Goal: Check status: Check status

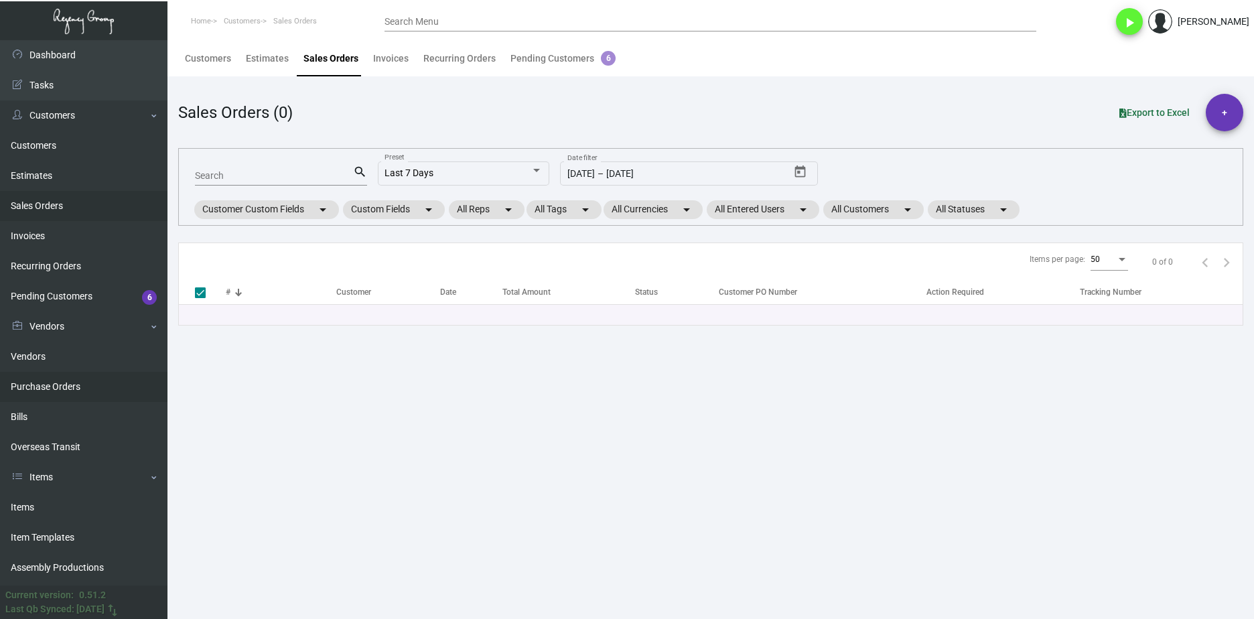
click at [87, 380] on link "Purchase Orders" at bounding box center [83, 387] width 167 height 30
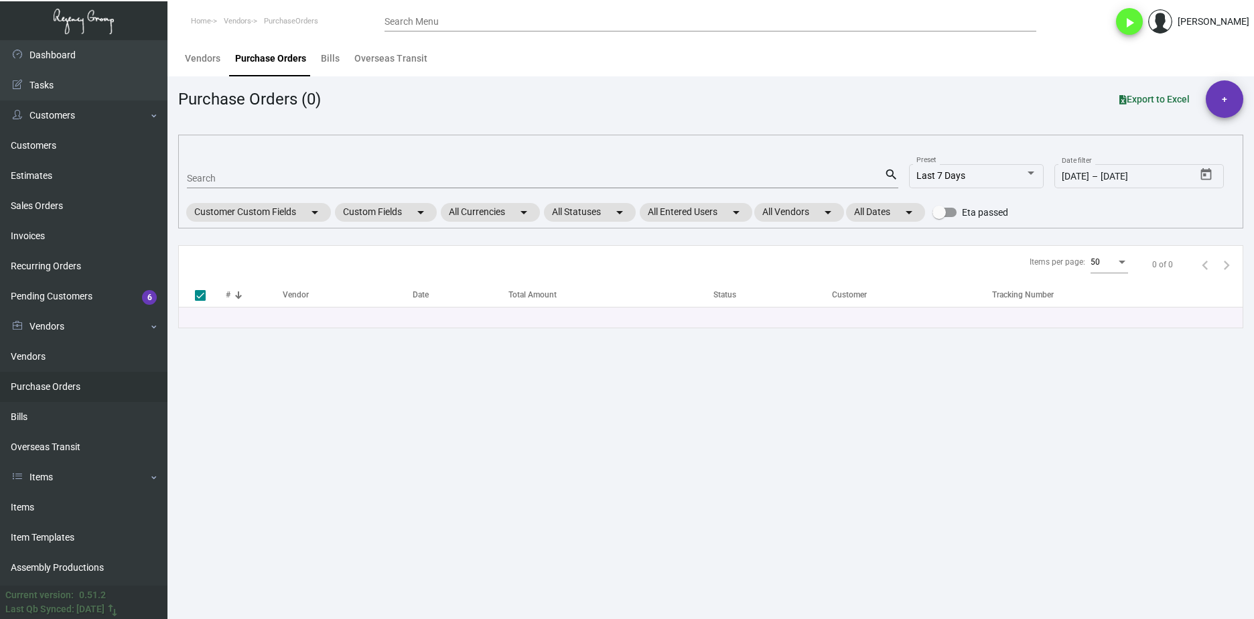
click at [272, 167] on div "Search" at bounding box center [535, 177] width 697 height 21
click at [271, 174] on input "Search" at bounding box center [535, 179] width 697 height 11
paste input "107605"
type input "107605"
checkbox input "false"
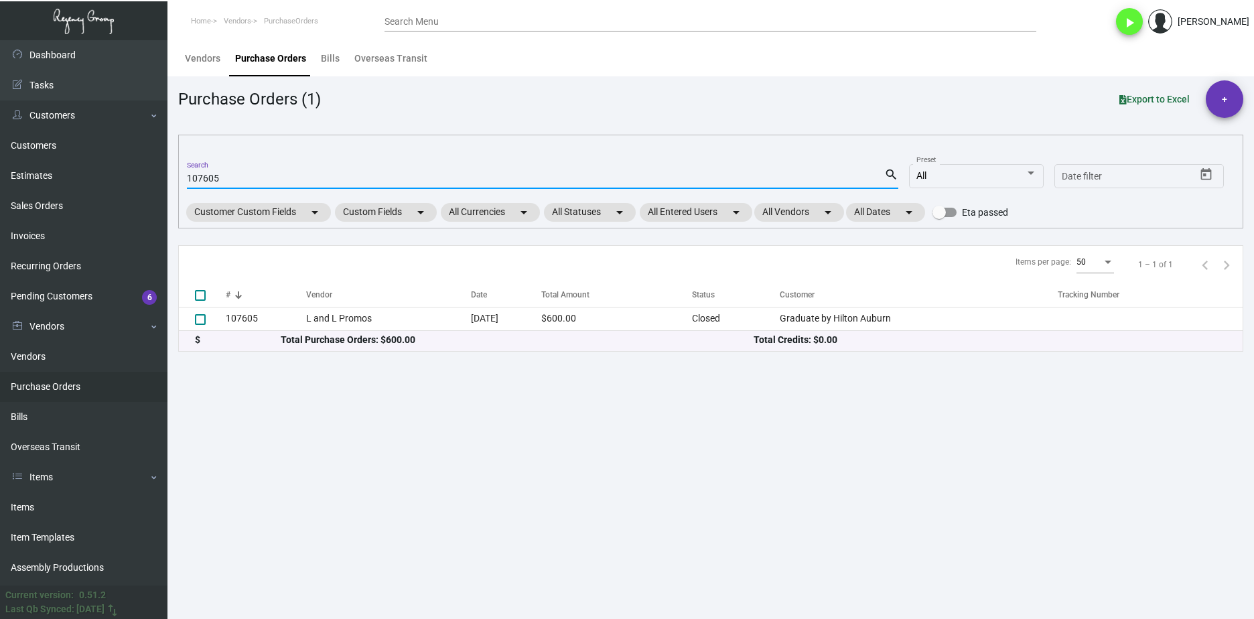
type input "107605"
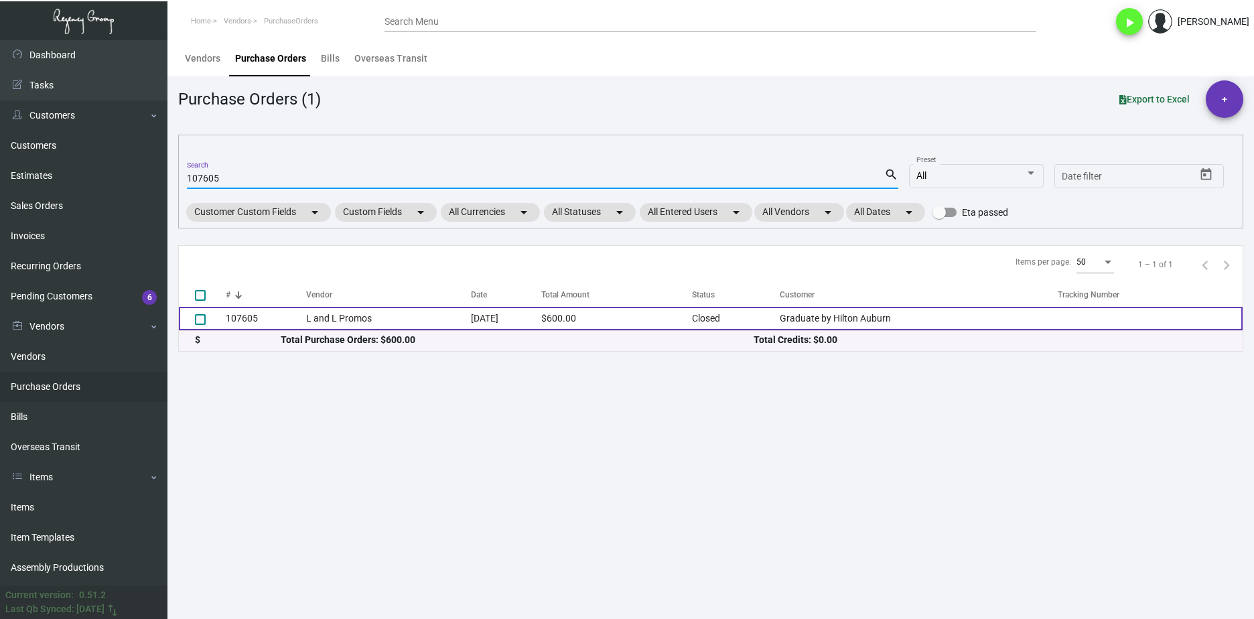
click at [317, 319] on td "L and L Promos" at bounding box center [388, 318] width 164 height 23
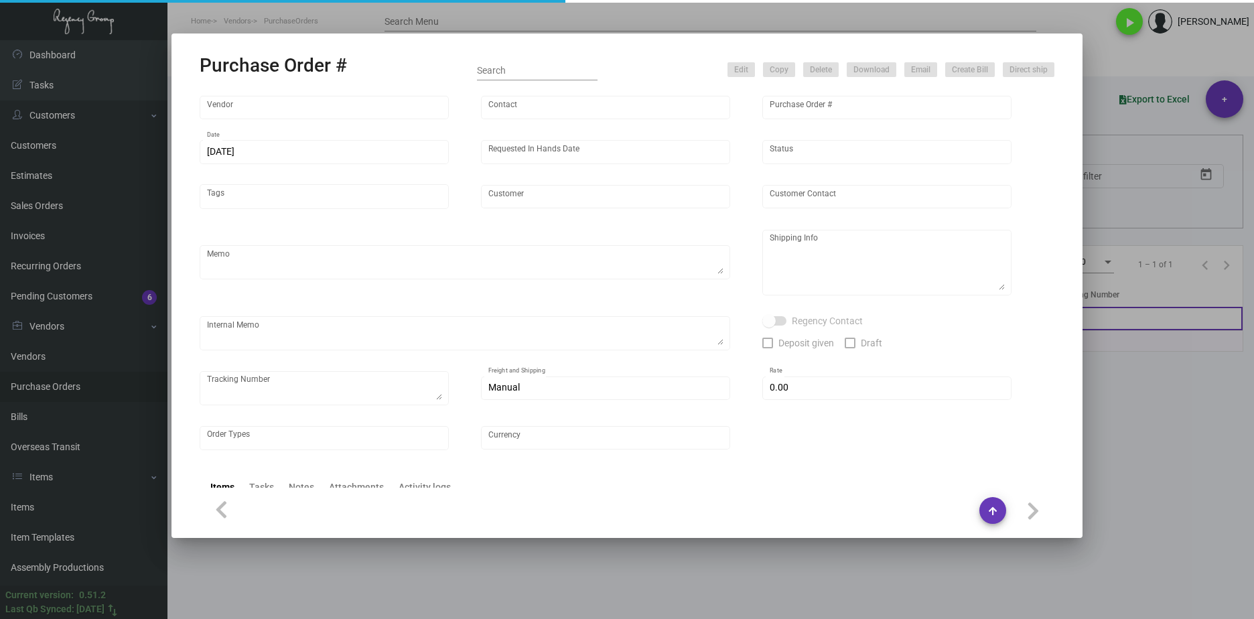
type input "L and L Promos"
type input "Ryan Sales"
type input "107605"
type input "9/27/2024"
type input "10/31/2024"
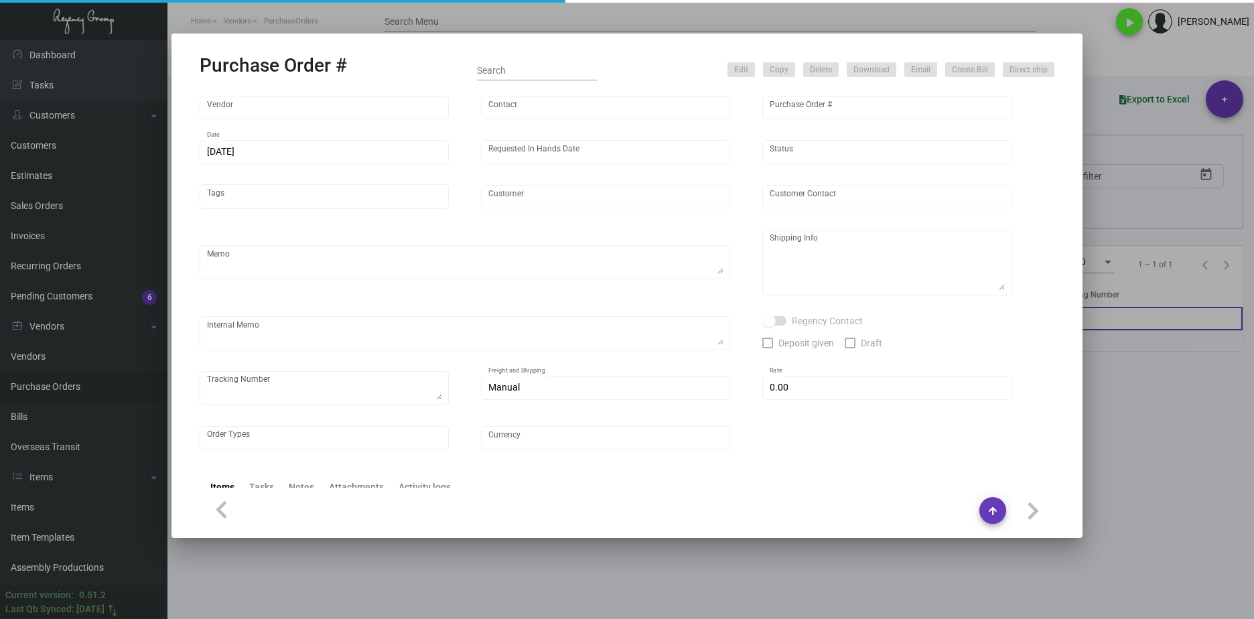
type input "Graduate by Hilton Auburn"
type textarea "Via Boat"
type textarea "Regency Group NJ - Alex Penate 22 Belgrove Dr. Kearny, NJ, 07032 US"
type textarea "1ZG2G1560324426056 4 boxes for PO#107605"
checkbox input "true"
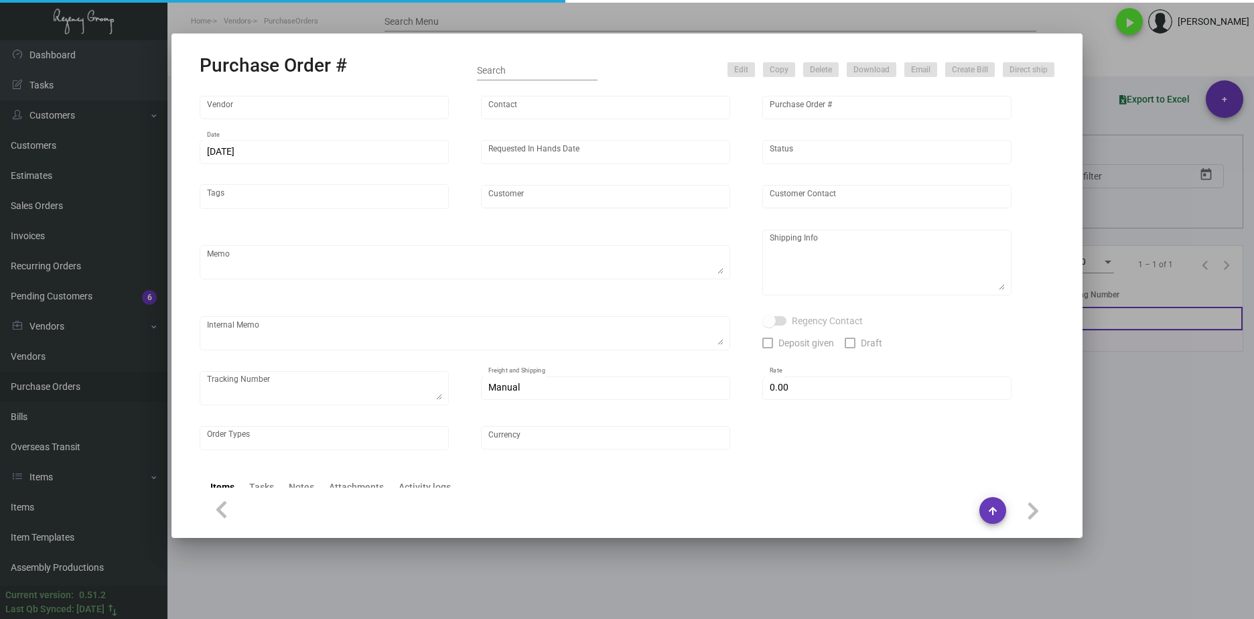
type input "$ 0.00"
type input "United States Dollar $"
